Goal: Information Seeking & Learning: Learn about a topic

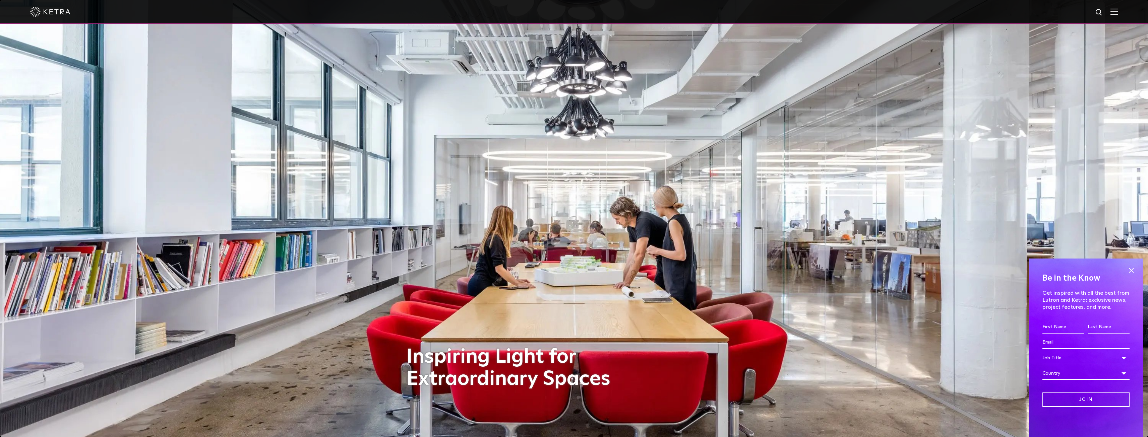
click at [1115, 11] on div at bounding box center [574, 12] width 1148 height 24
click at [1118, 13] on img at bounding box center [1113, 11] width 7 height 6
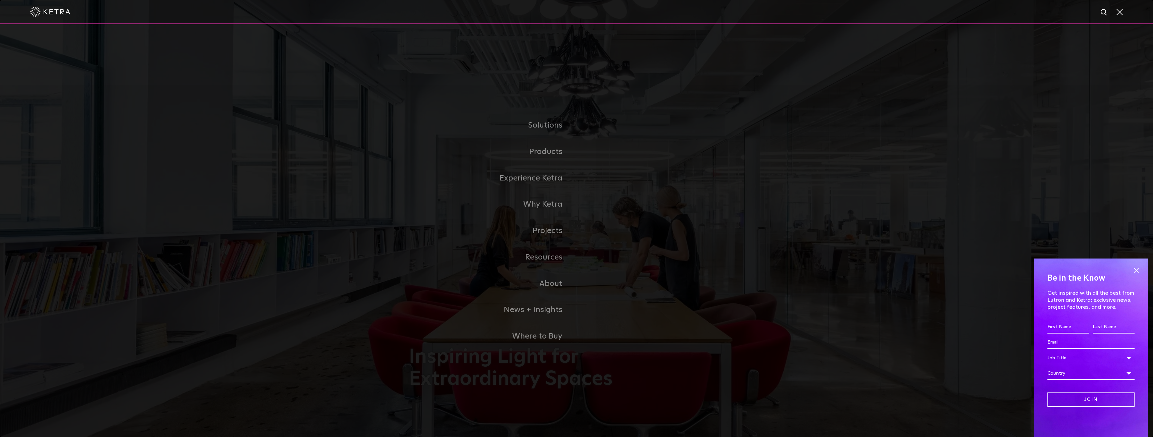
click at [0, 0] on link "Residential Products" at bounding box center [0, 0] width 0 height 0
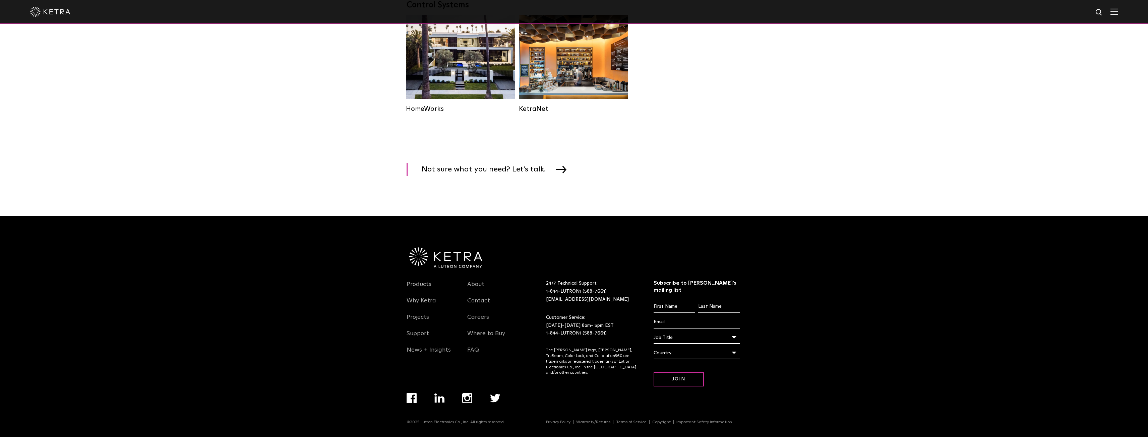
scroll to position [921, 0]
click at [528, 171] on span "Not sure what you need? Let's talk." at bounding box center [489, 169] width 134 height 13
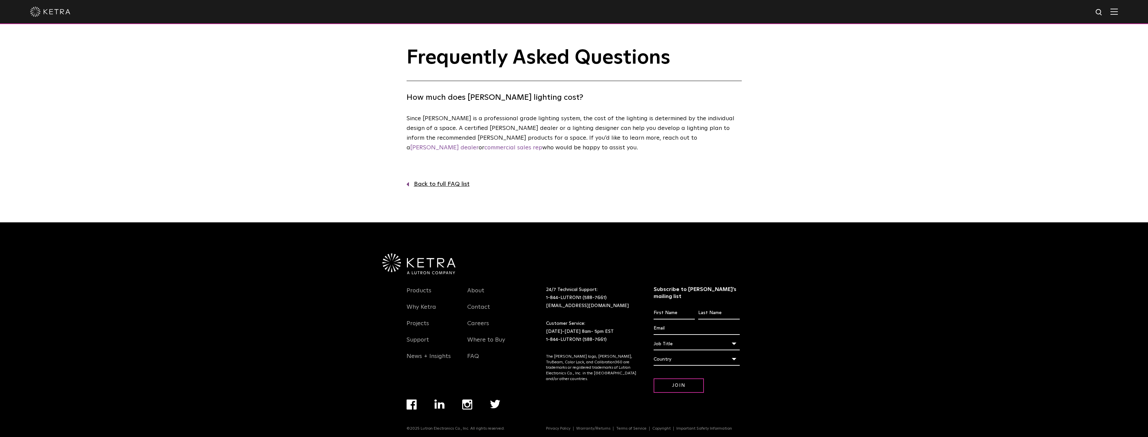
scroll to position [1, 0]
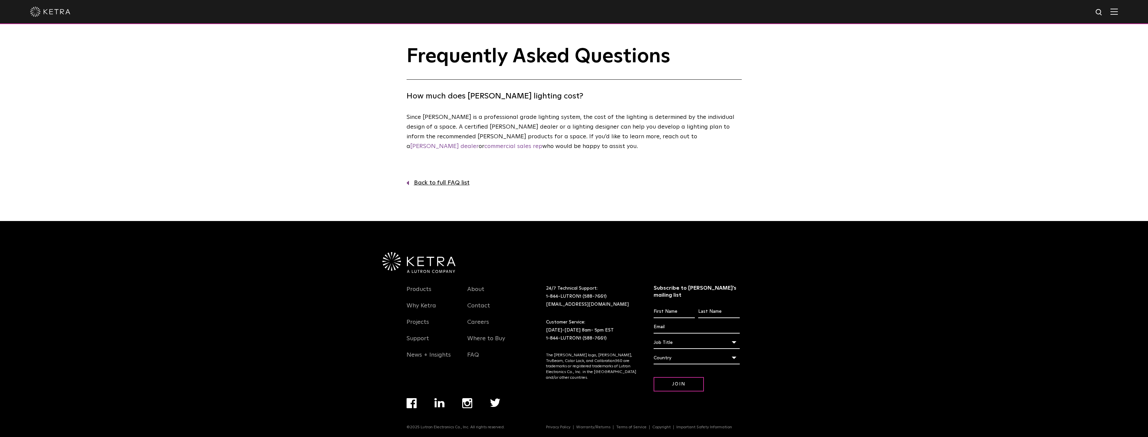
click at [442, 181] on link "Back to full FAQ list" at bounding box center [573, 183] width 335 height 10
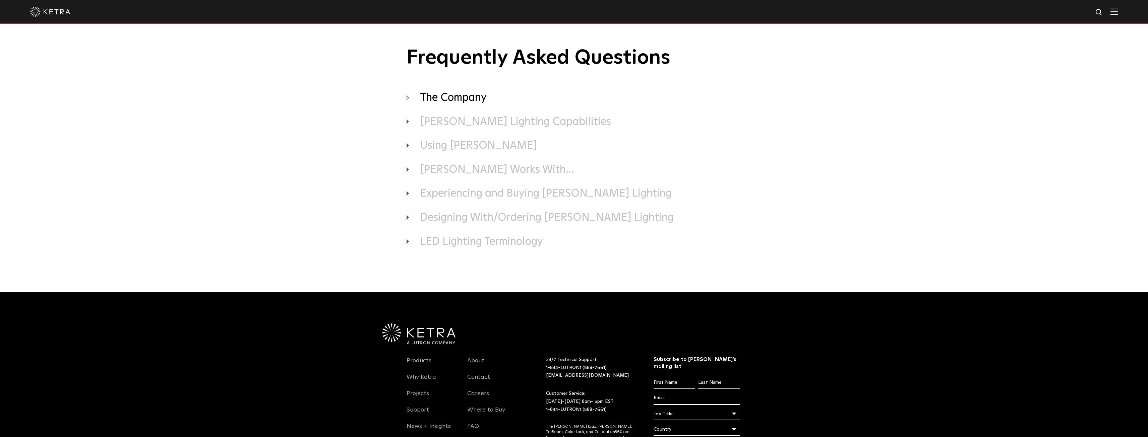
click at [459, 97] on h3 "The Company" at bounding box center [573, 98] width 335 height 14
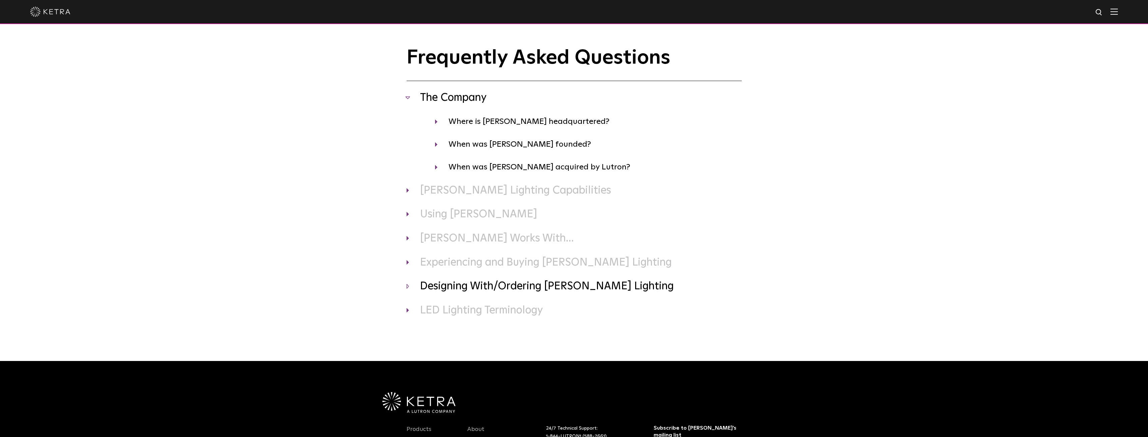
click at [548, 294] on h3 "Designing With/Ordering [PERSON_NAME] Lighting" at bounding box center [573, 287] width 335 height 14
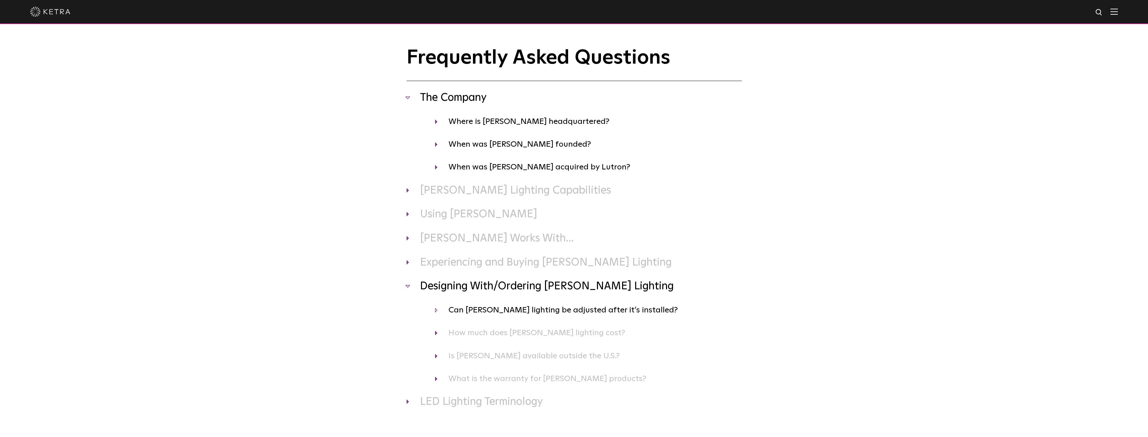
click at [538, 312] on h4 "Can [PERSON_NAME] lighting be adjusted after it’s installed?" at bounding box center [588, 310] width 307 height 13
